Goal: Book appointment/travel/reservation

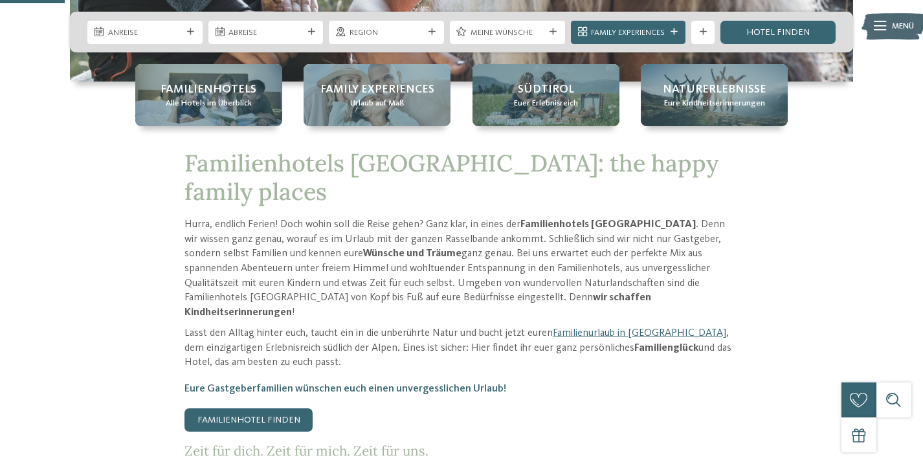
scroll to position [344, 0]
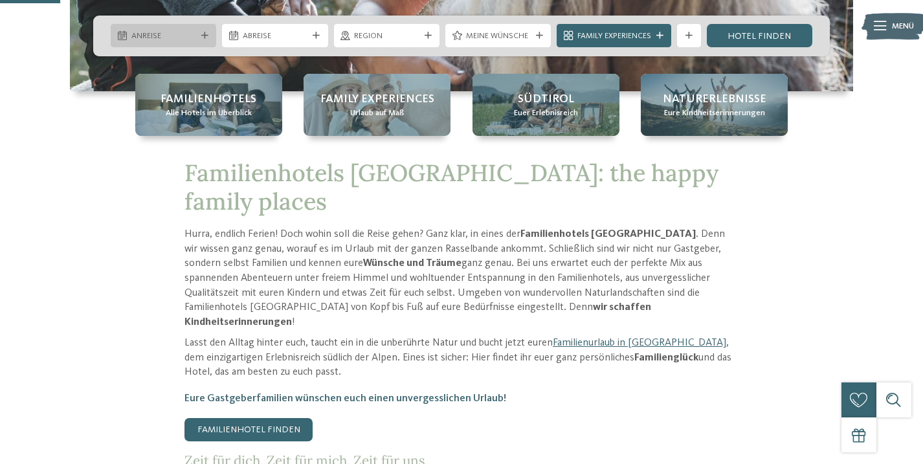
click at [208, 33] on div at bounding box center [205, 35] width 12 height 7
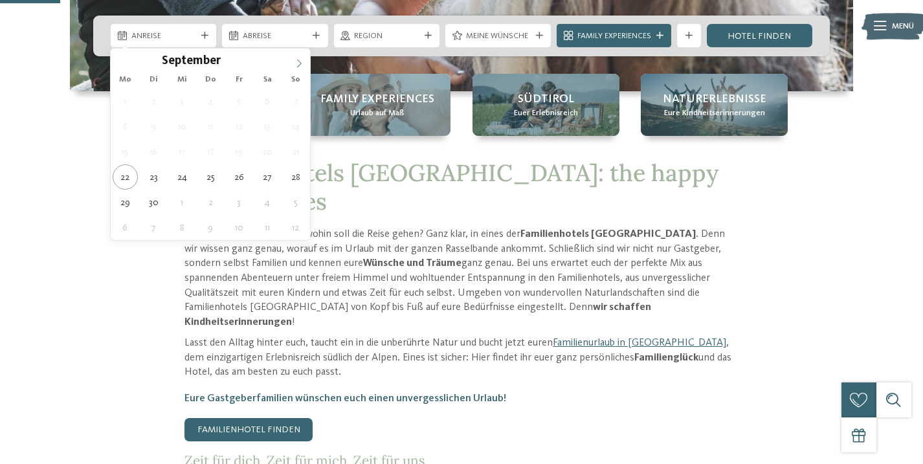
click at [299, 63] on icon at bounding box center [298, 63] width 9 height 9
type input "****"
click at [299, 63] on icon at bounding box center [298, 63] width 9 height 9
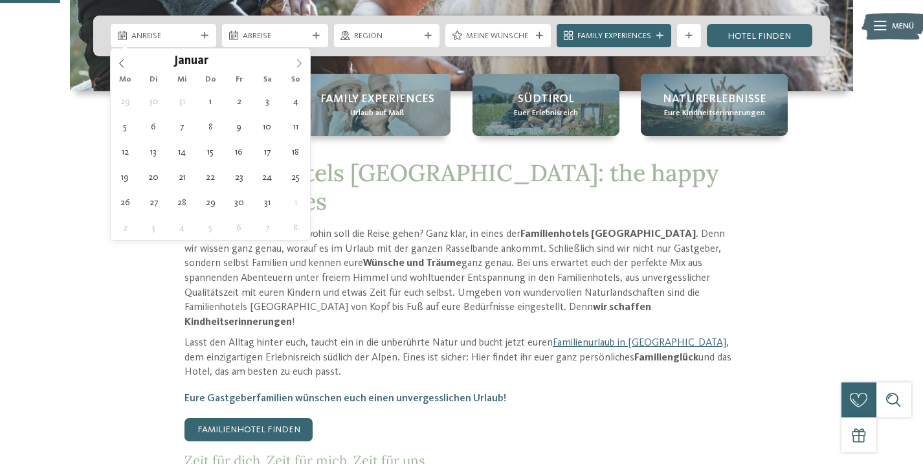
click at [299, 63] on icon at bounding box center [298, 63] width 9 height 9
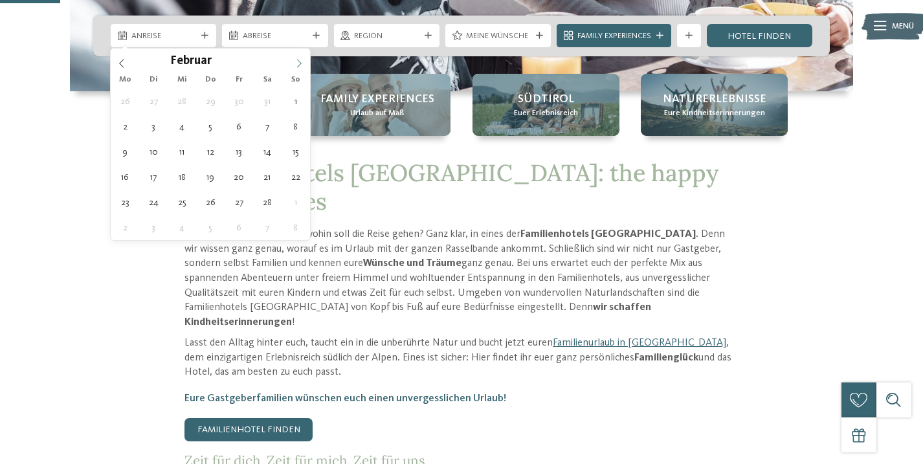
click at [299, 63] on icon at bounding box center [298, 63] width 9 height 9
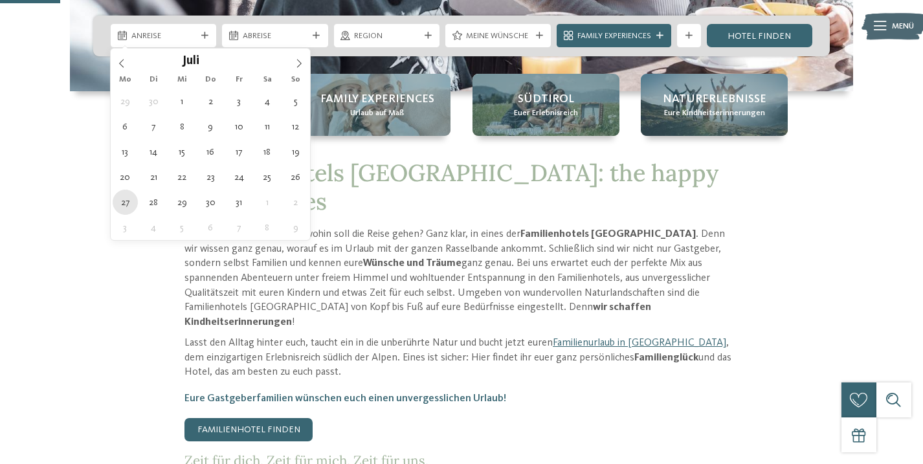
type div "[DATE]"
type input "****"
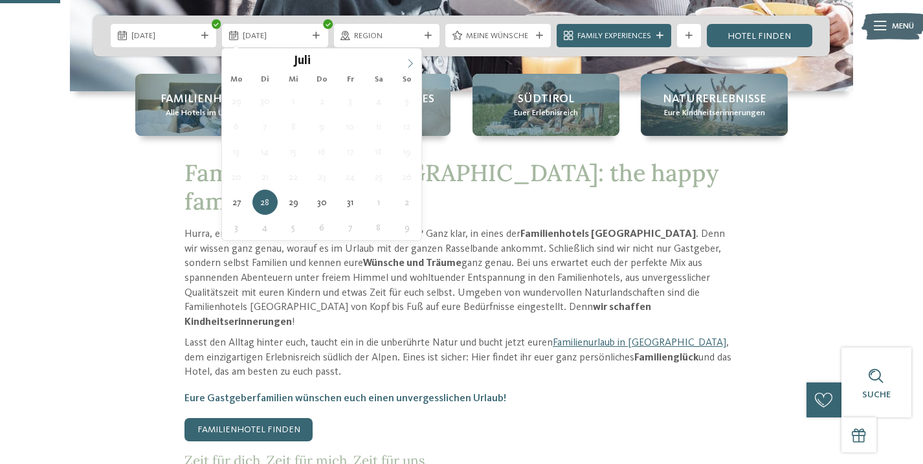
click at [410, 64] on icon at bounding box center [410, 63] width 9 height 9
type div "[DATE]"
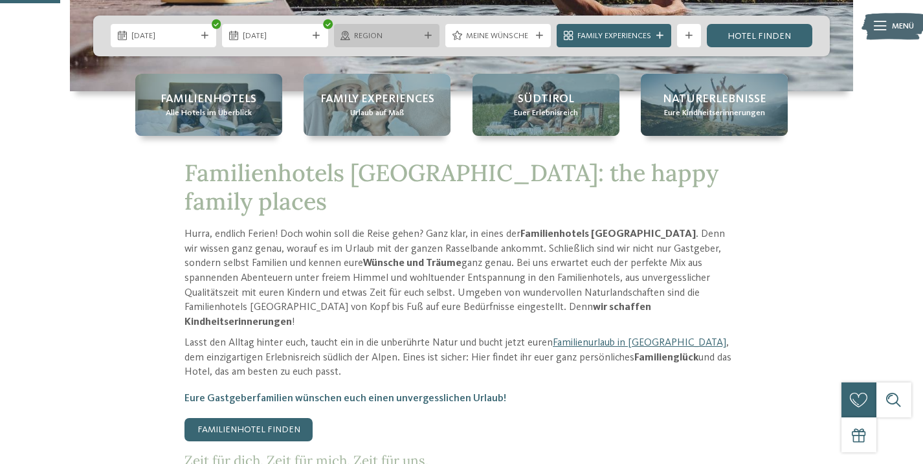
click at [430, 43] on div "Region" at bounding box center [386, 35] width 105 height 23
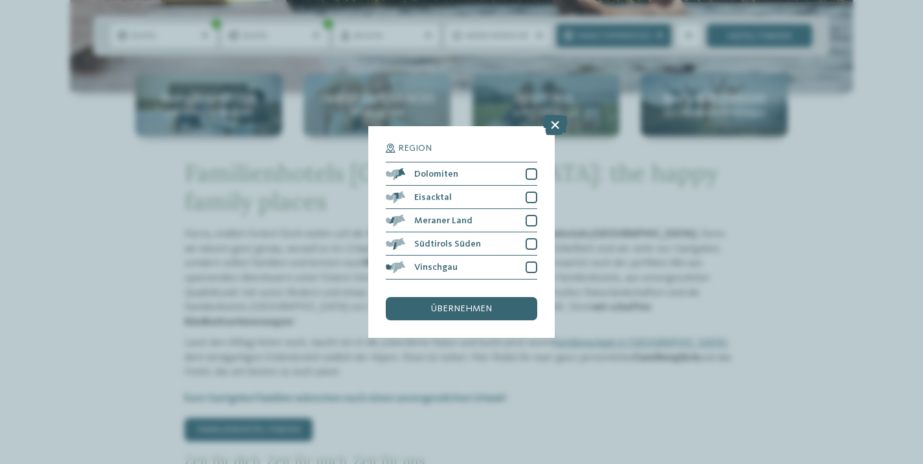
click at [650, 196] on div "Region Dolomiten" at bounding box center [461, 232] width 923 height 464
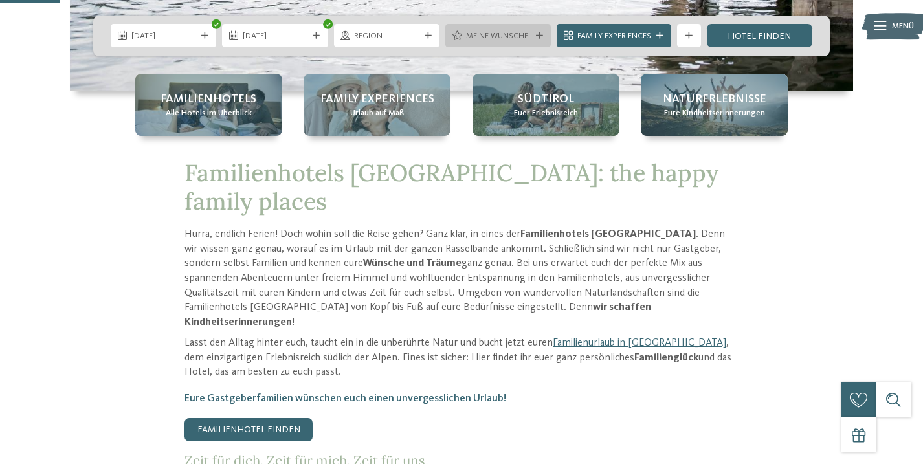
click at [537, 34] on icon at bounding box center [539, 35] width 7 height 7
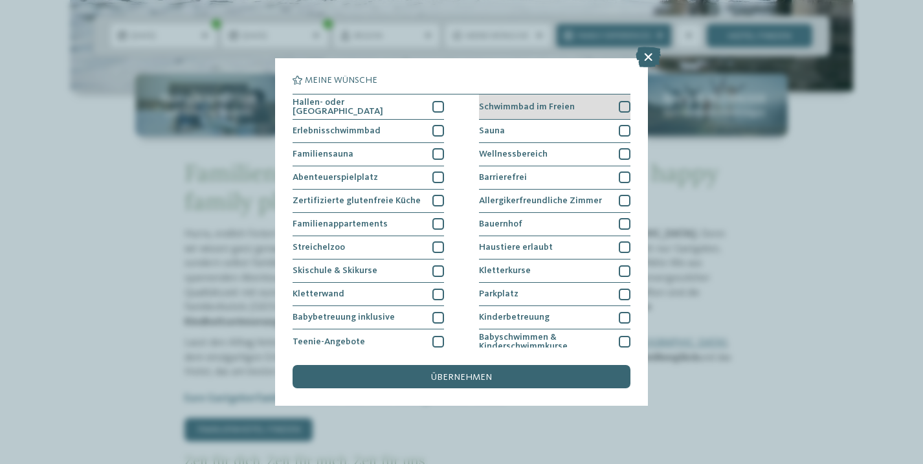
click at [507, 102] on span "Schwimmbad im Freien" at bounding box center [527, 106] width 96 height 9
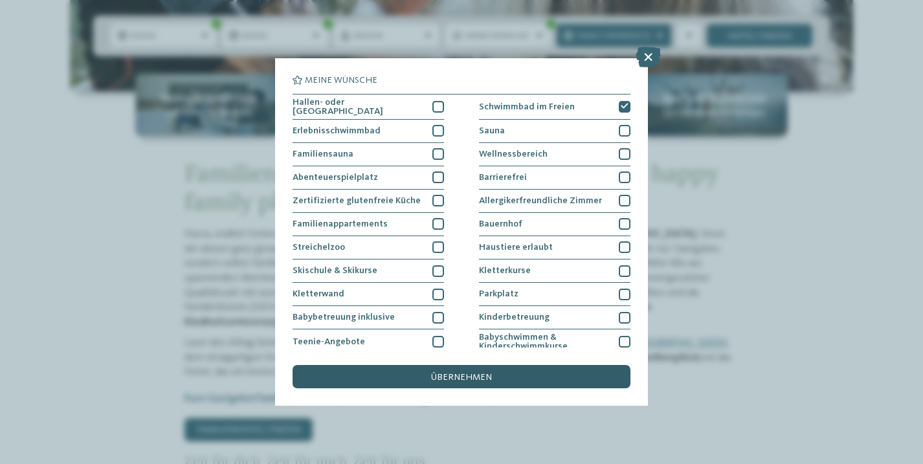
click at [464, 373] on span "übernehmen" at bounding box center [461, 377] width 61 height 9
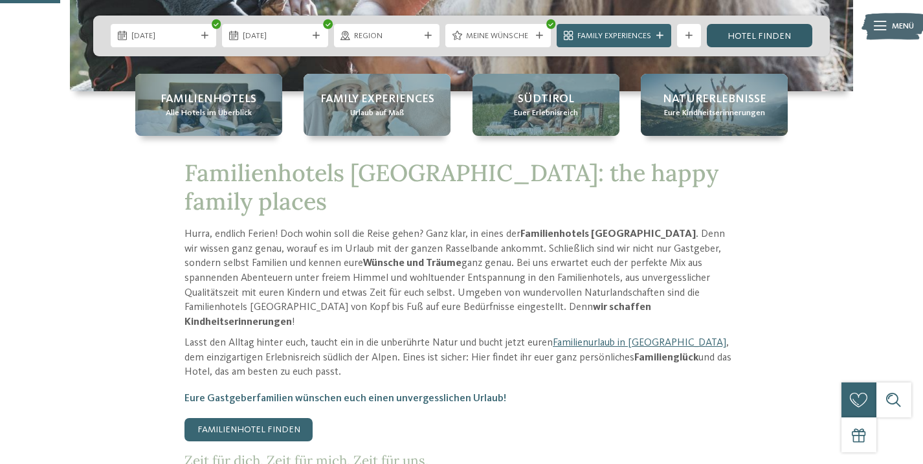
click at [759, 36] on link "Hotel finden" at bounding box center [759, 35] width 105 height 23
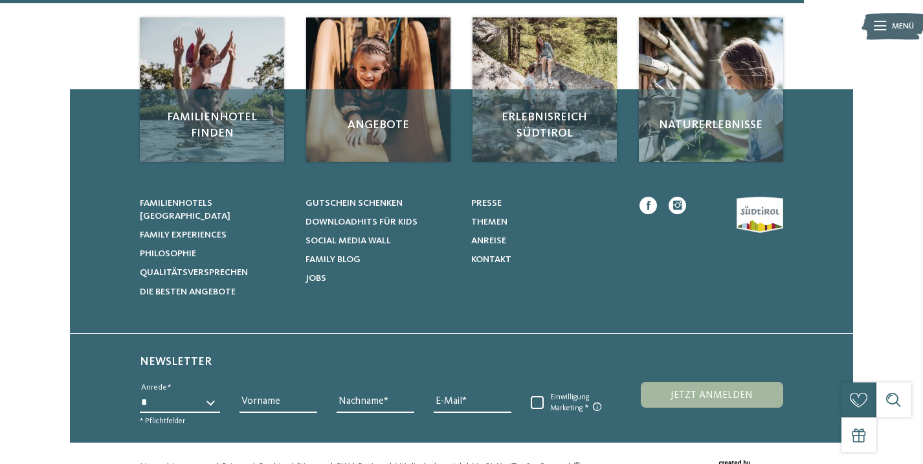
scroll to position [955, 0]
